Goal: Task Accomplishment & Management: Use online tool/utility

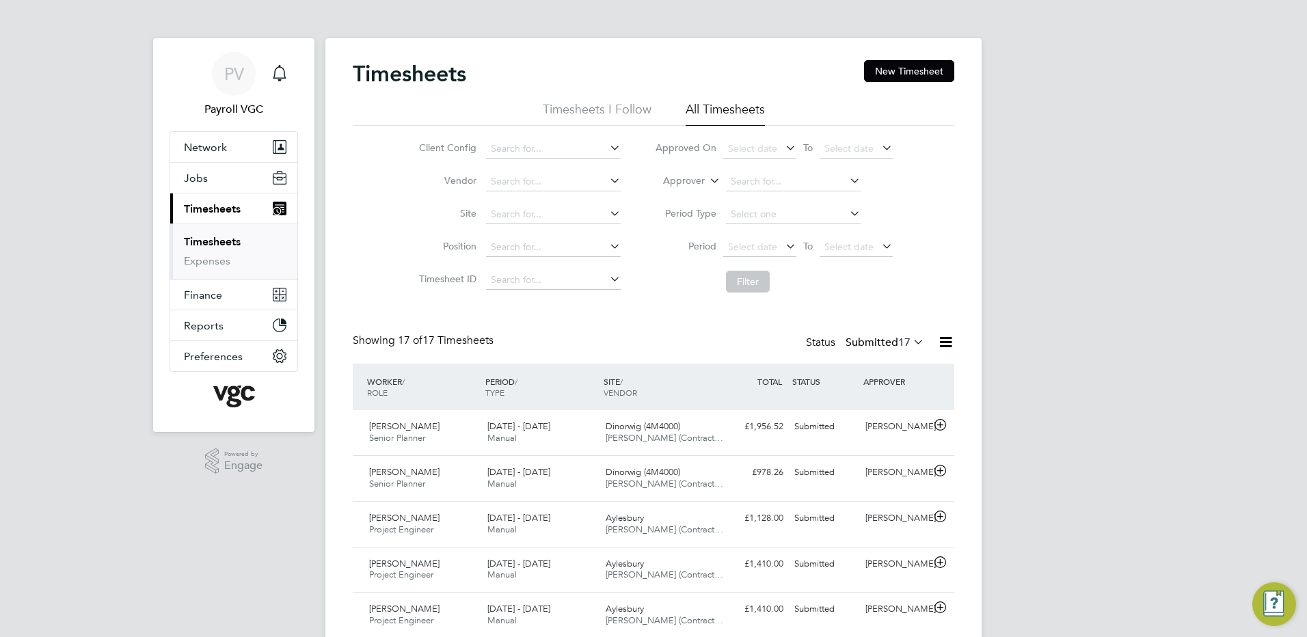
click at [937, 346] on icon at bounding box center [945, 342] width 17 height 17
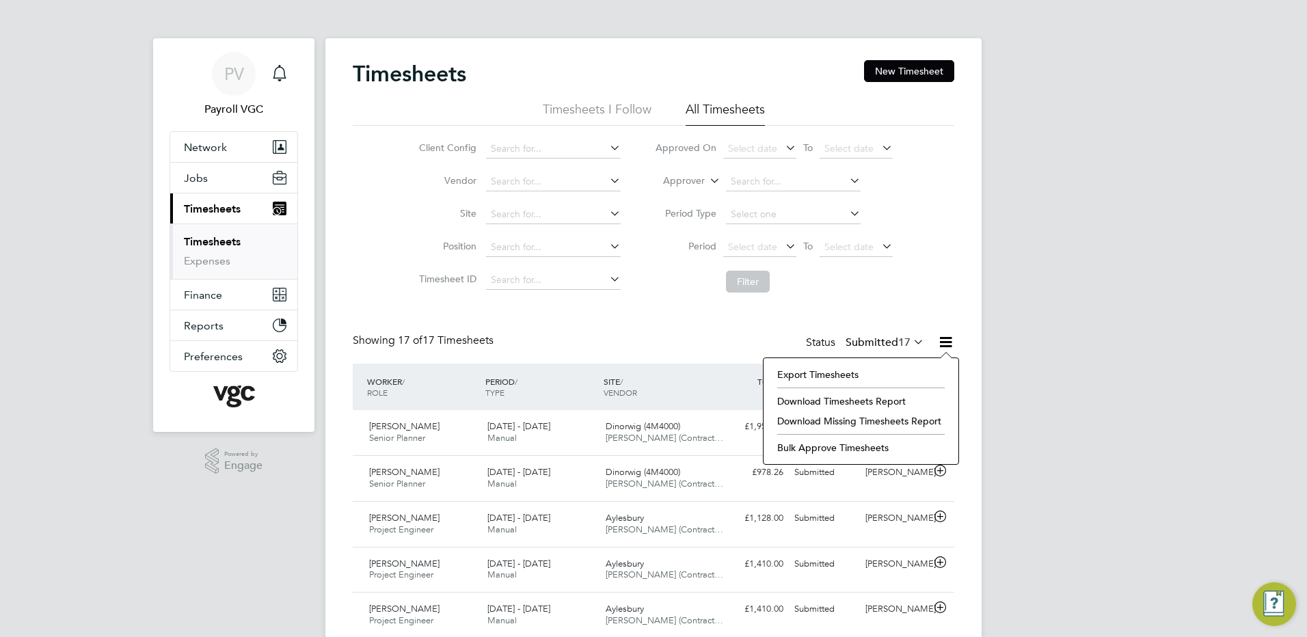
click at [851, 375] on li "Export Timesheets" at bounding box center [861, 374] width 181 height 19
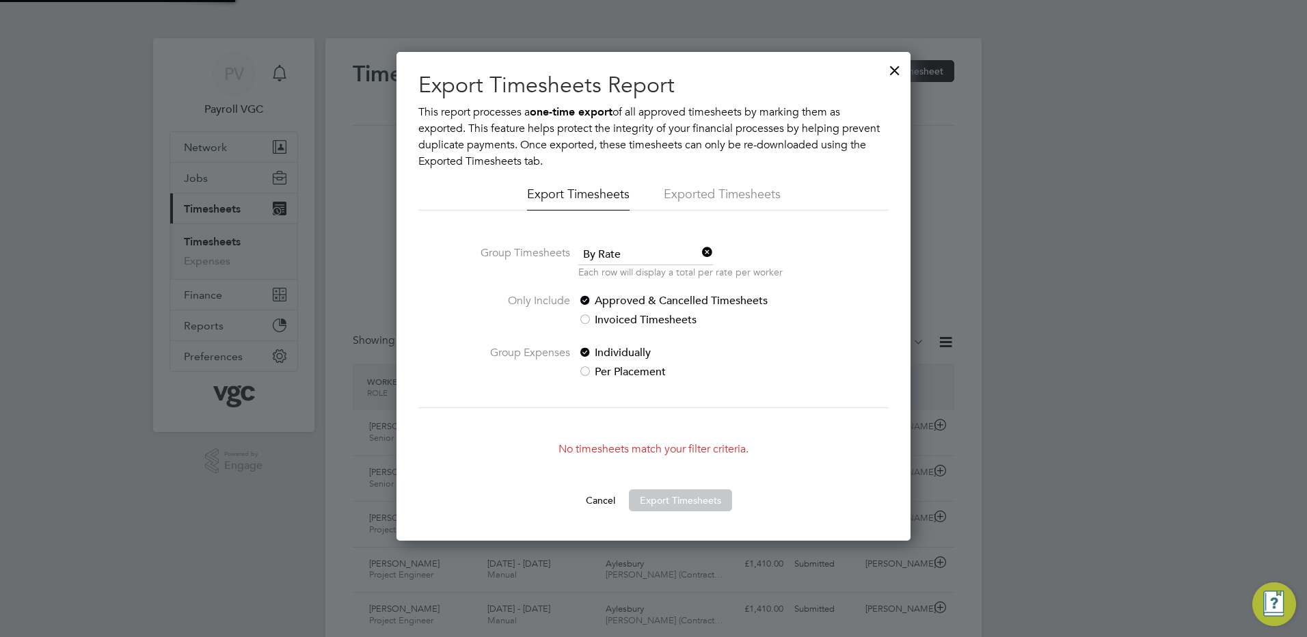
click at [615, 257] on span "By Rate" at bounding box center [645, 255] width 135 height 21
click at [617, 294] on li "By Date" at bounding box center [646, 292] width 136 height 18
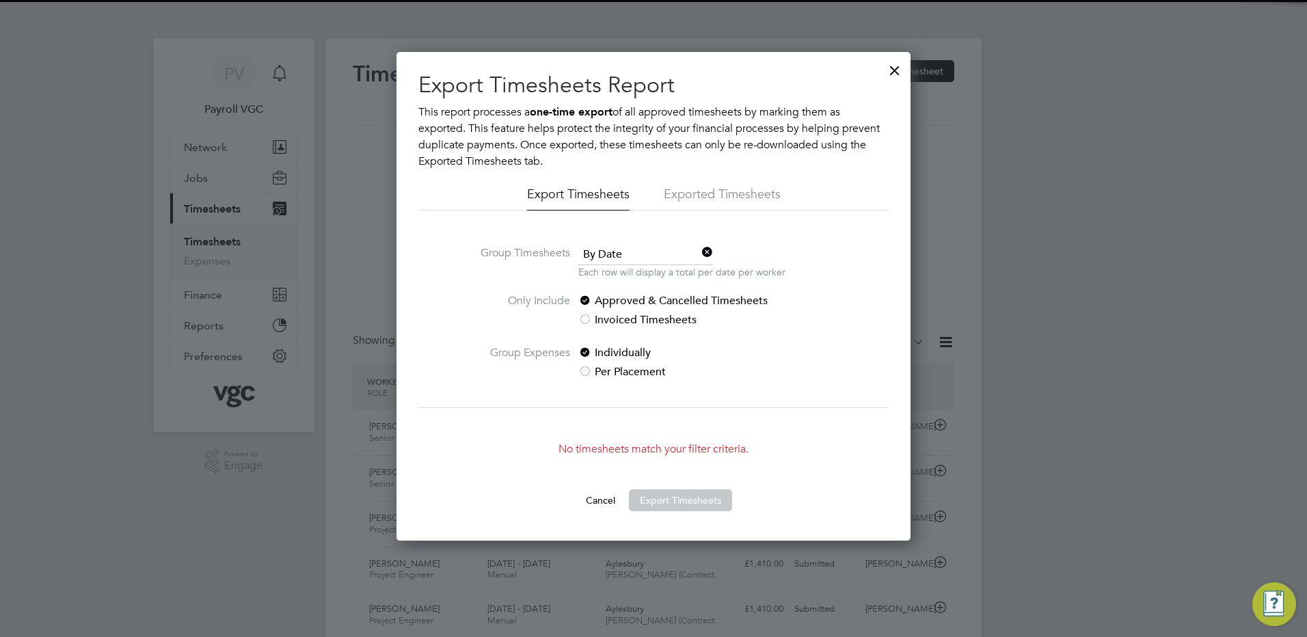
click at [606, 490] on button "Cancel" at bounding box center [600, 501] width 51 height 22
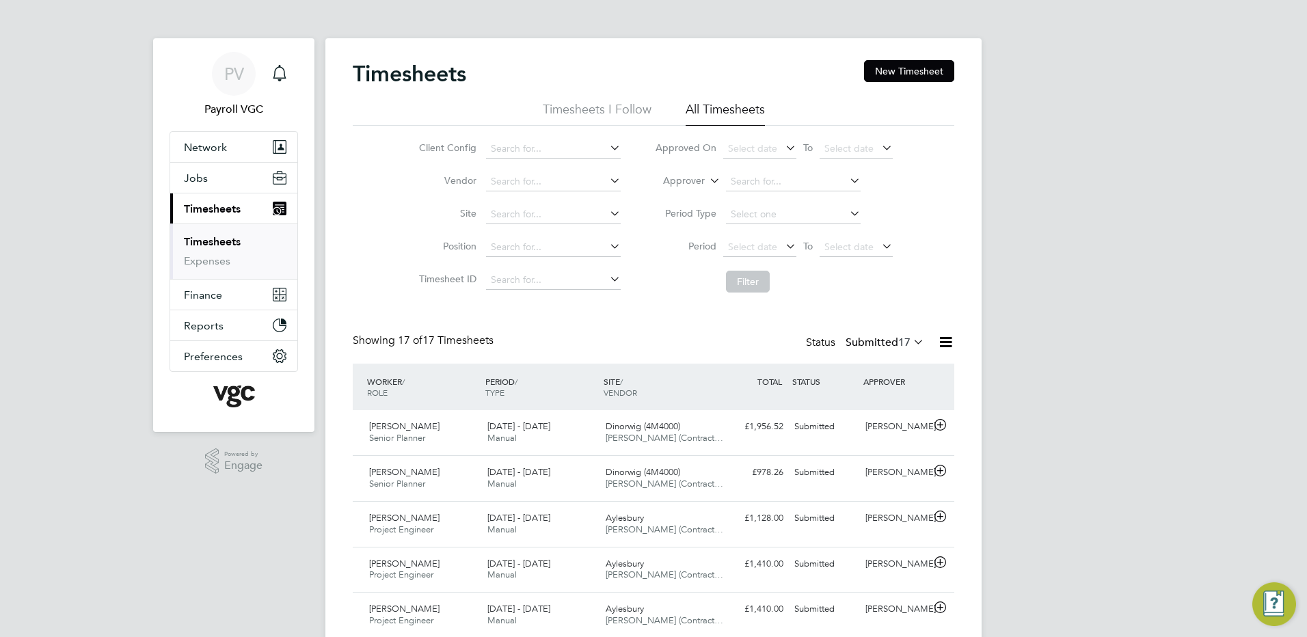
click at [697, 185] on label "Approver" at bounding box center [674, 181] width 62 height 14
click at [678, 191] on li "Worker" at bounding box center [671, 197] width 68 height 18
click at [763, 164] on li "Approved On Select date To Select date" at bounding box center [774, 149] width 272 height 33
click at [747, 181] on input at bounding box center [793, 181] width 135 height 19
type input "Maityas"
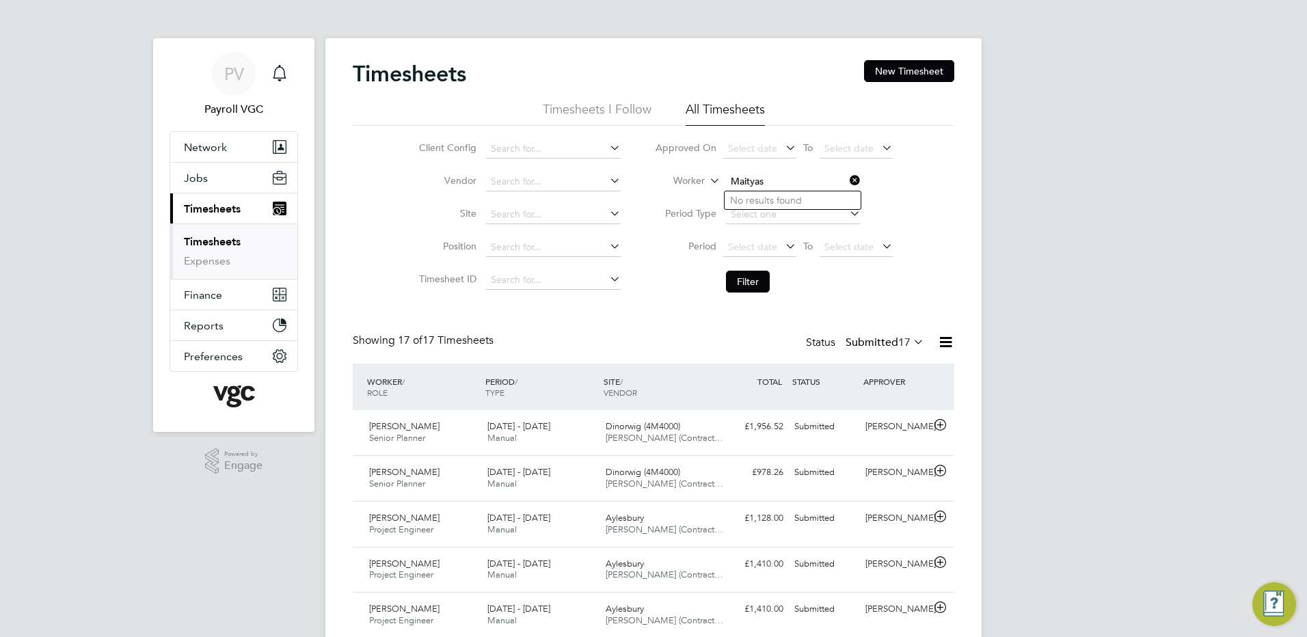
drag, startPoint x: 772, startPoint y: 181, endPoint x: 708, endPoint y: 180, distance: 63.6
click at [708, 180] on li "Worker Maityas" at bounding box center [774, 181] width 272 height 33
